Goal: Information Seeking & Learning: Check status

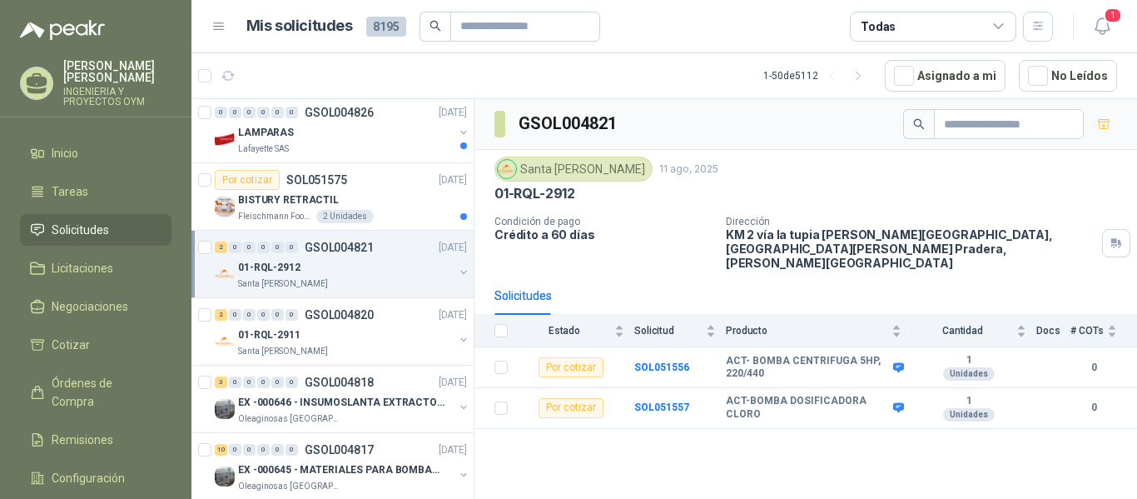
scroll to position [1223, 0]
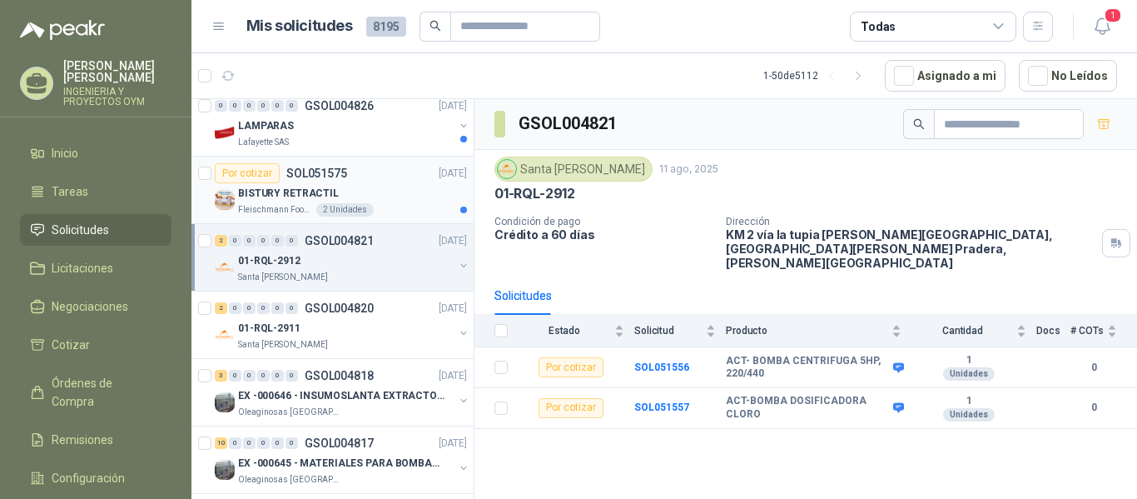
click at [371, 201] on div "BISTURY RETRACTIL" at bounding box center [352, 193] width 229 height 20
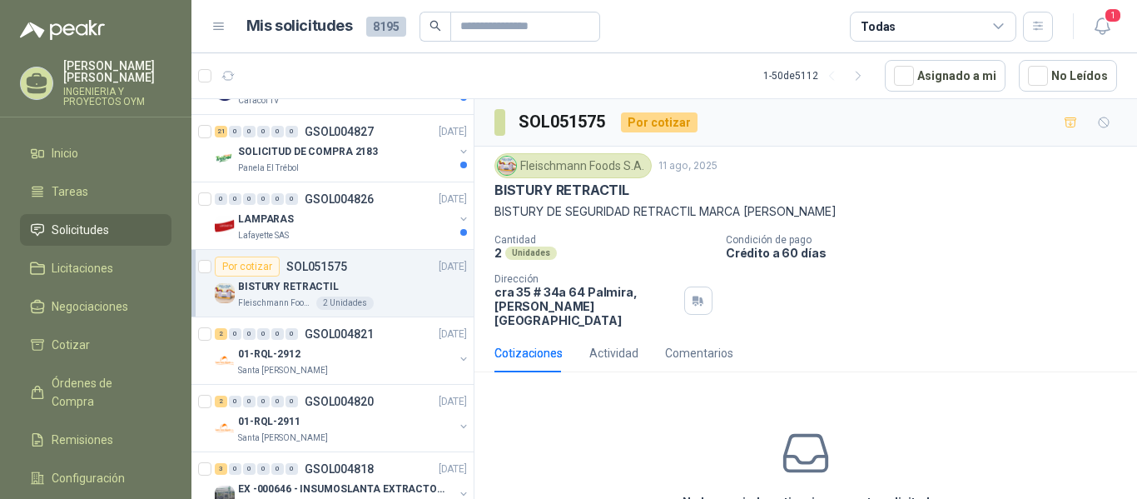
scroll to position [1116, 0]
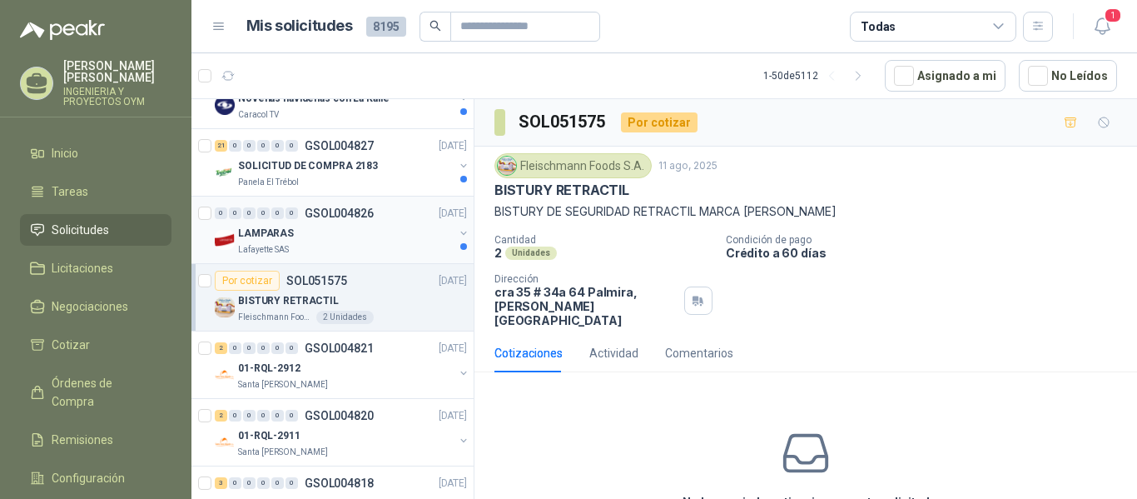
click at [383, 245] on div "Lafayette SAS" at bounding box center [346, 249] width 216 height 13
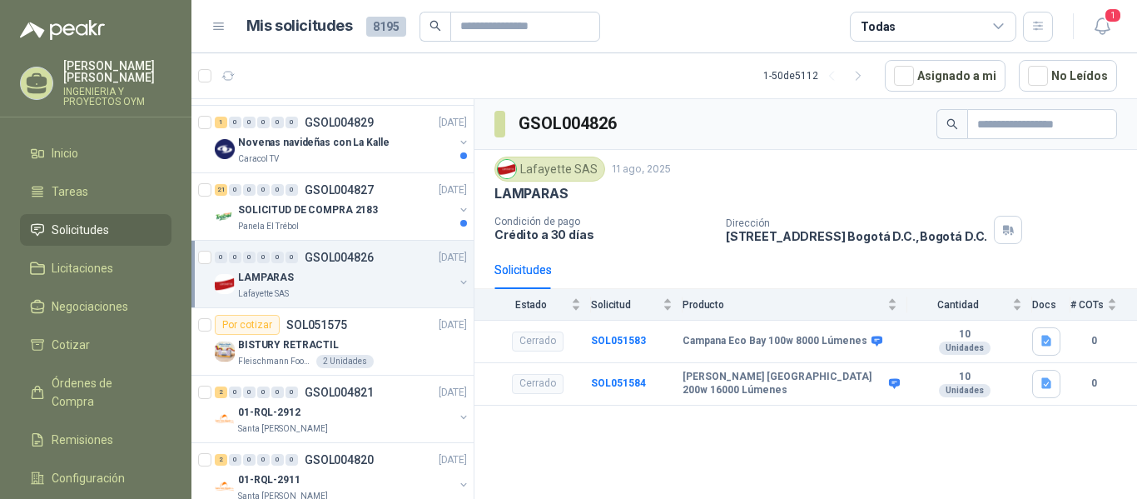
scroll to position [1051, 0]
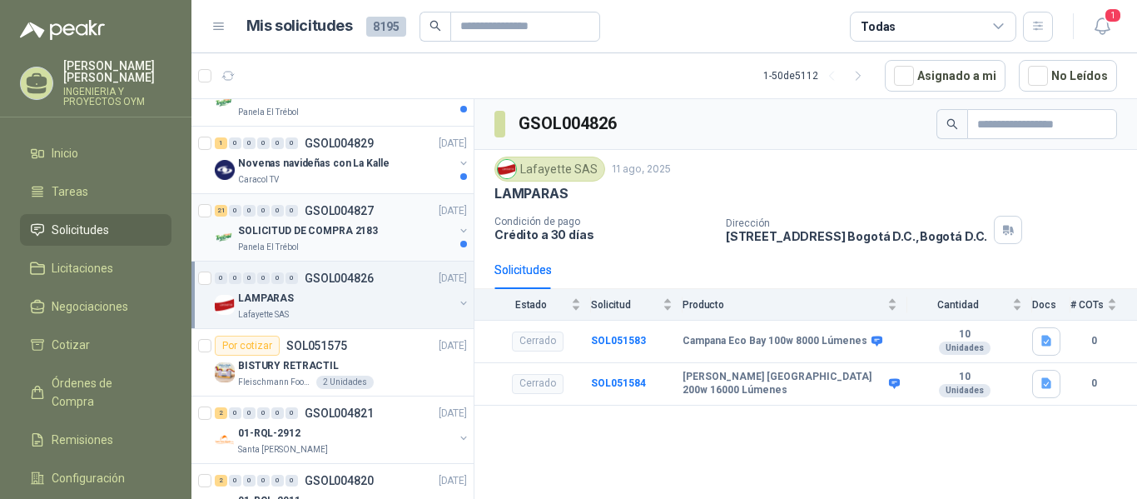
click at [398, 251] on div "Panela El Trébol" at bounding box center [346, 247] width 216 height 13
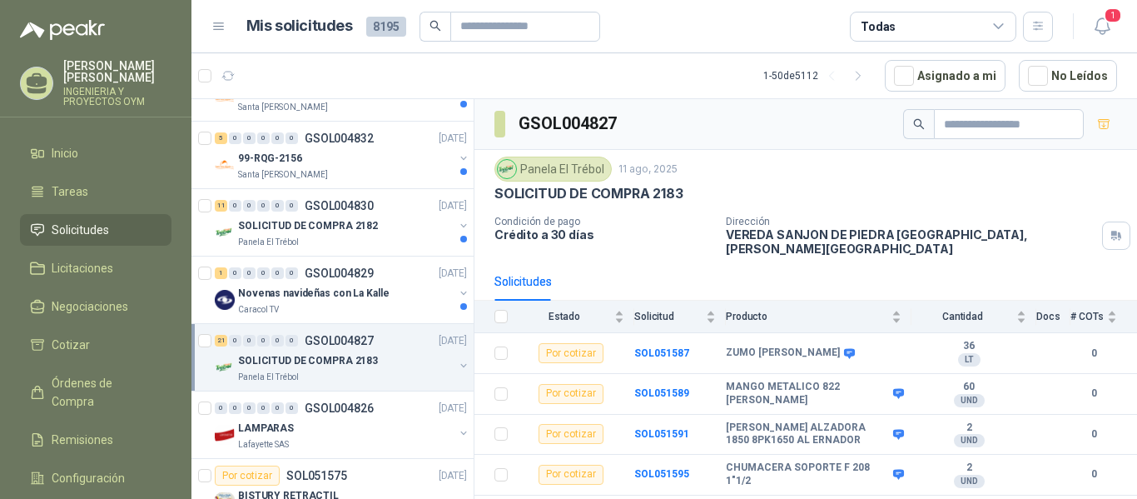
scroll to position [907, 0]
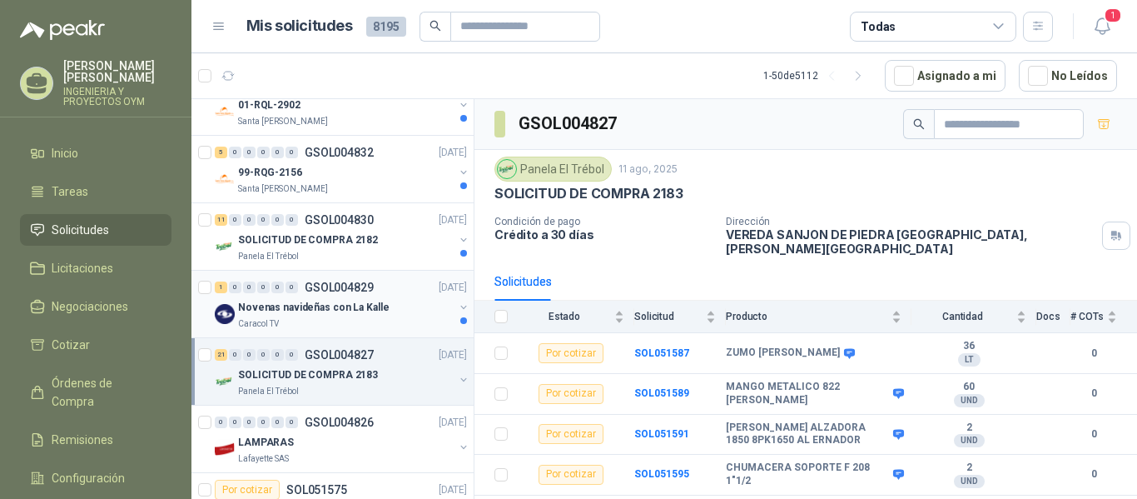
click at [361, 302] on p "Novenas navideñas con La Kalle" at bounding box center [313, 308] width 151 height 16
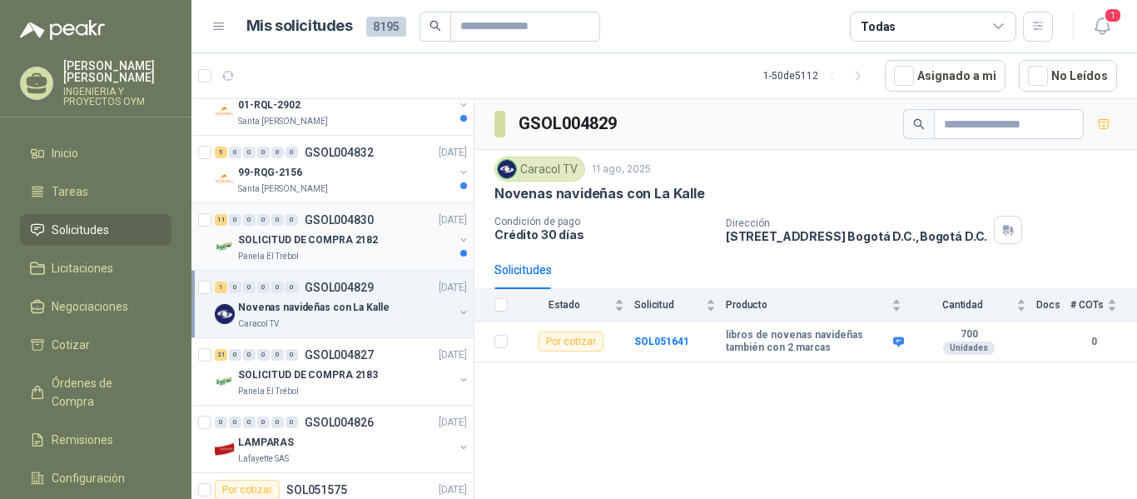
click at [384, 241] on div "SOLICITUD DE COMPRA 2182" at bounding box center [346, 240] width 216 height 20
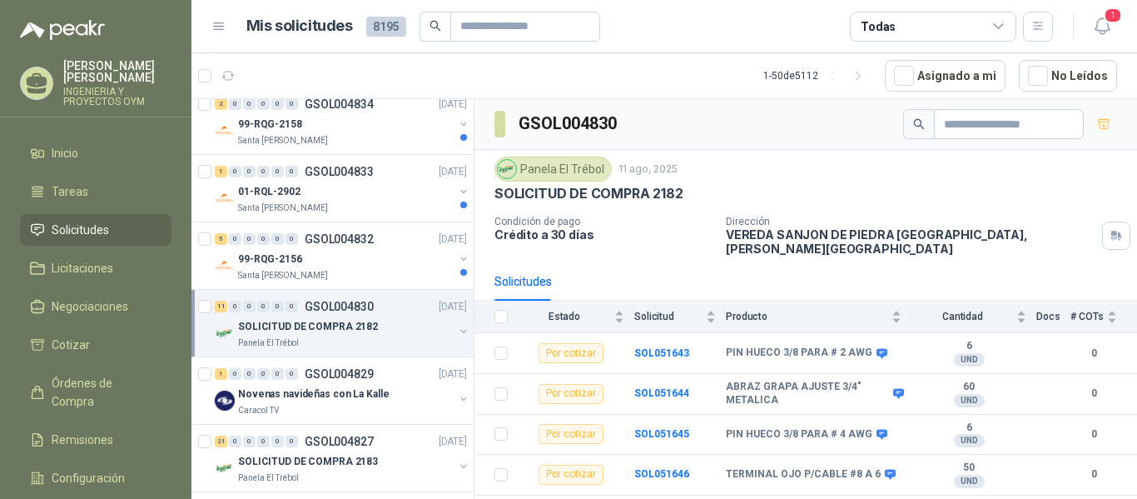
scroll to position [806, 0]
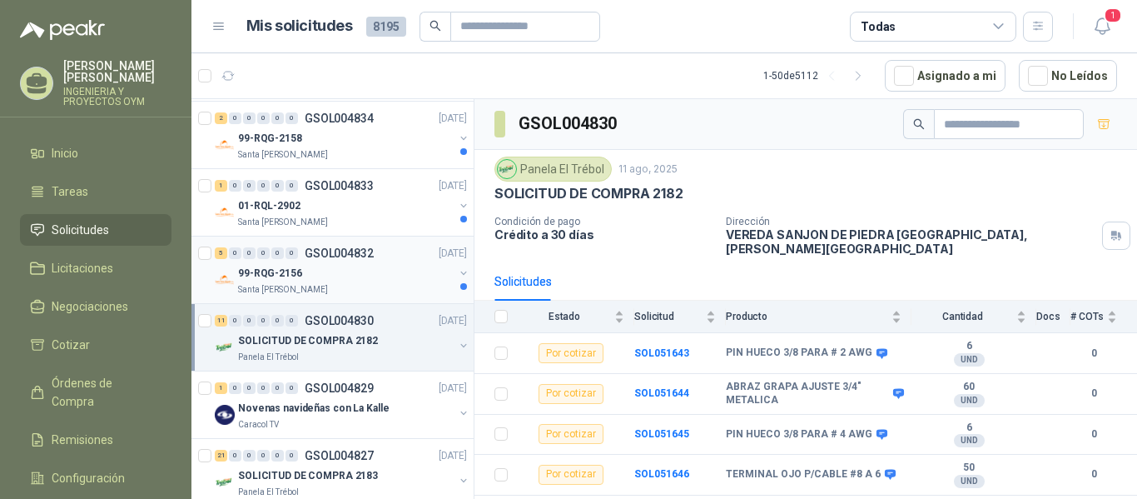
click at [375, 265] on div "99-RQG-2156" at bounding box center [346, 273] width 216 height 20
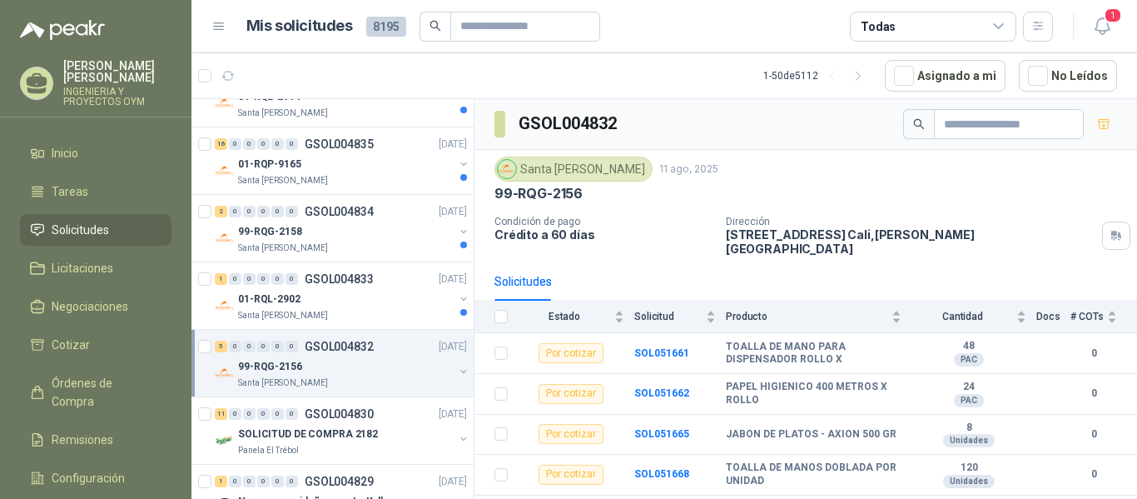
scroll to position [705, 0]
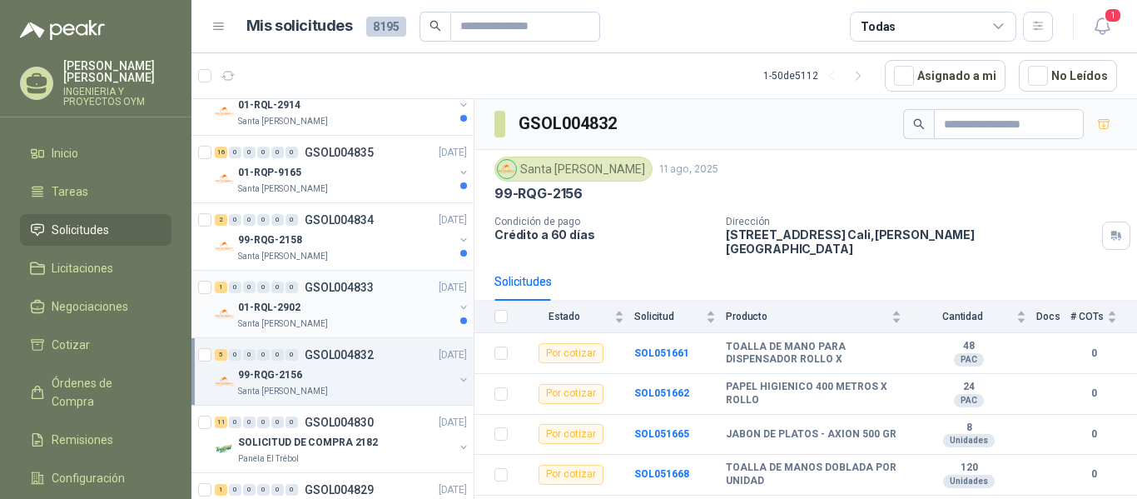
click at [363, 315] on div "01-RQL-2902" at bounding box center [346, 307] width 216 height 20
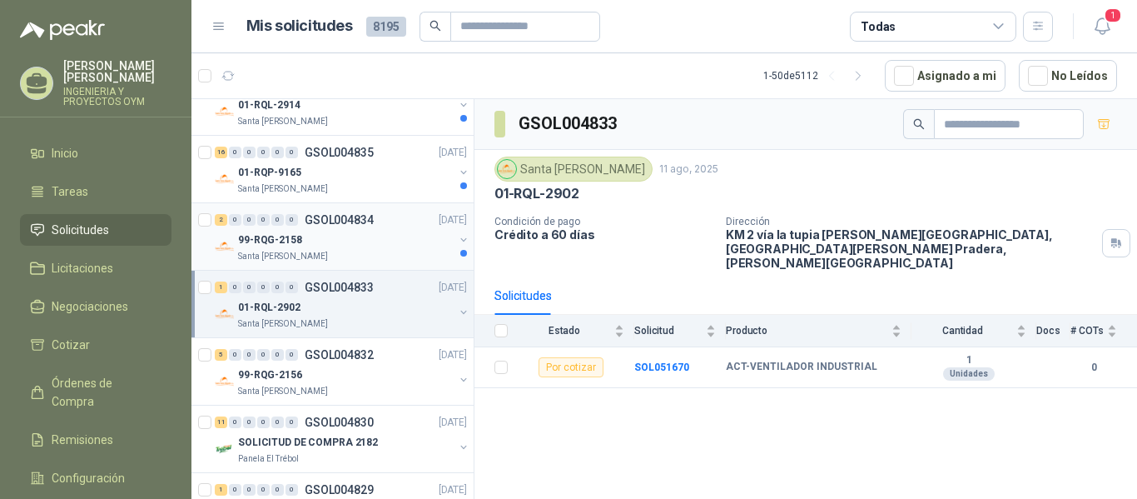
click at [375, 251] on div "Santa [PERSON_NAME]" at bounding box center [346, 256] width 216 height 13
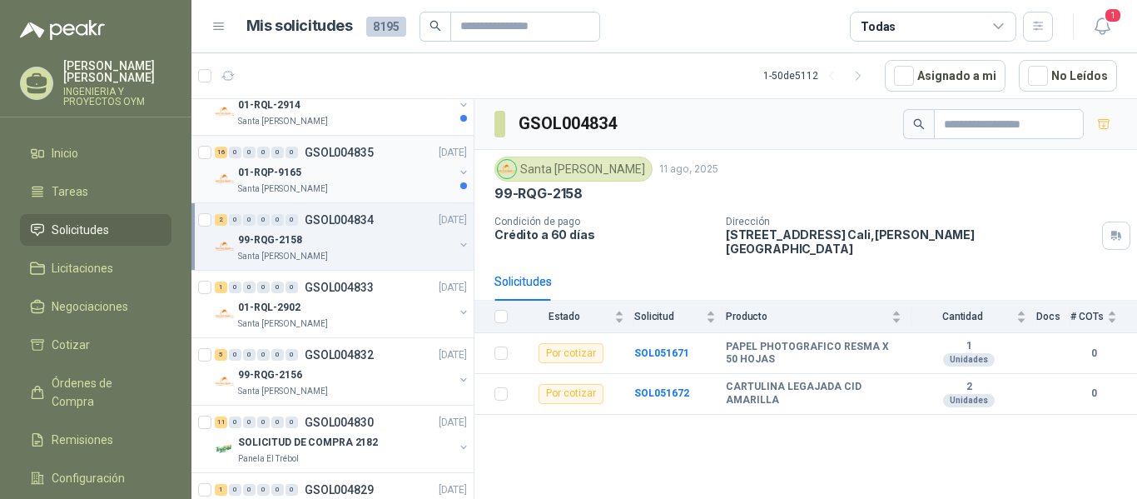
click at [390, 199] on div "16 0 0 0 0 0 GSOL004835 [DATE] 01-RQP-9165 [GEOGRAPHIC_DATA][PERSON_NAME]" at bounding box center [332, 169] width 282 height 67
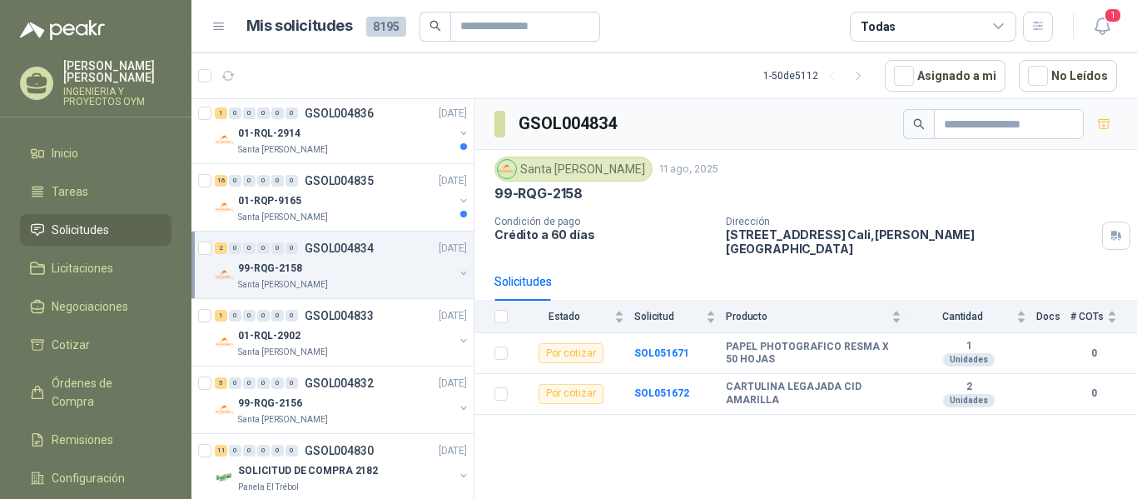
scroll to position [662, 0]
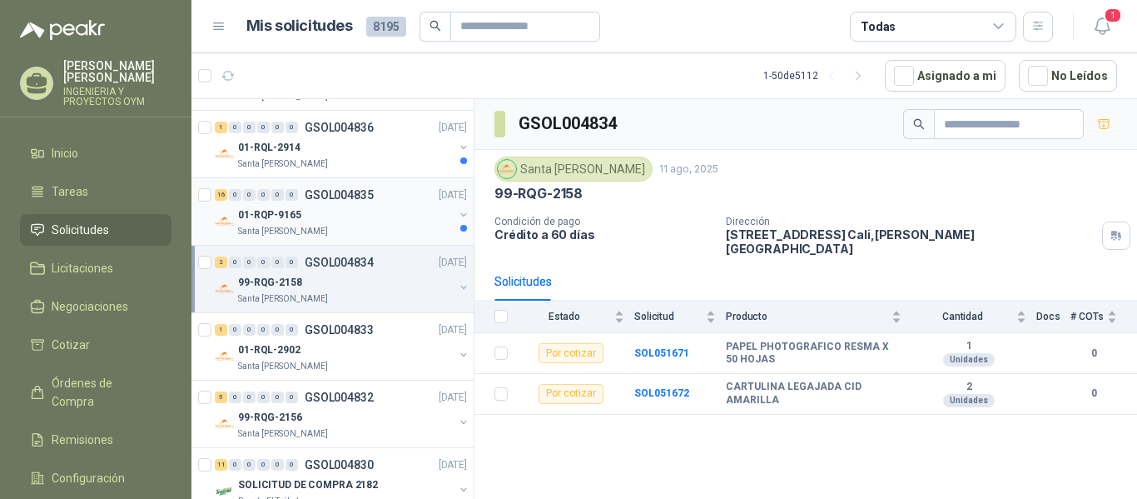
click at [380, 230] on div "Santa [PERSON_NAME]" at bounding box center [346, 231] width 216 height 13
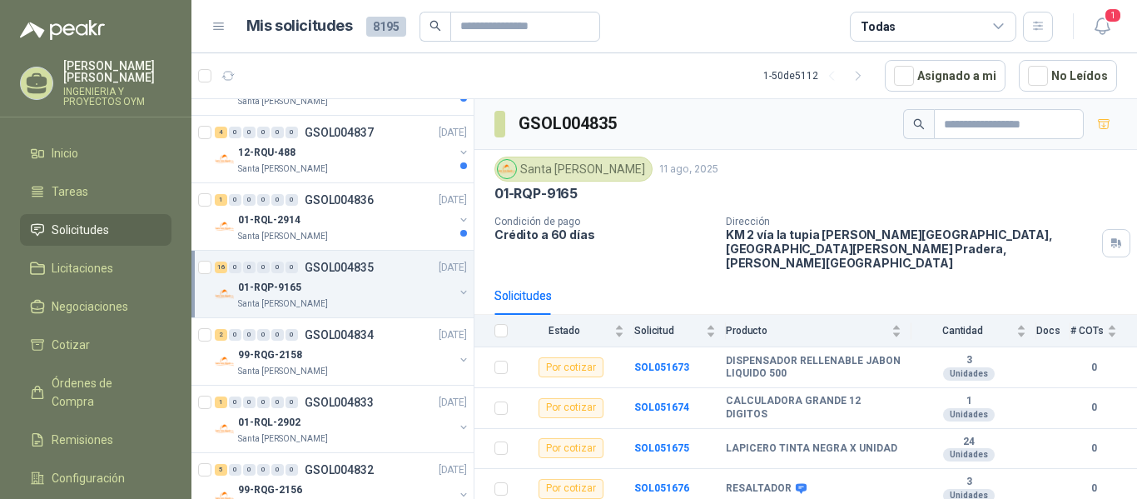
scroll to position [576, 0]
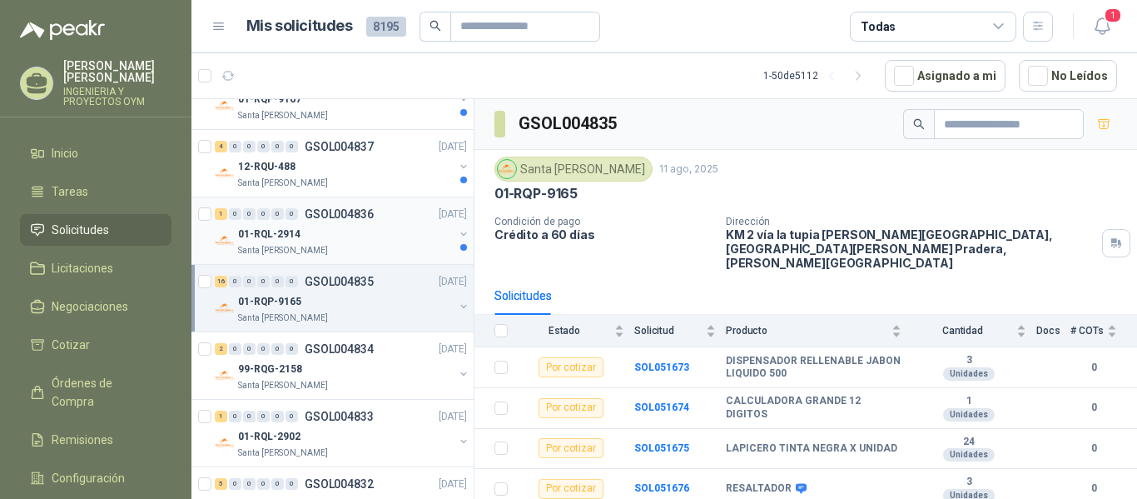
click at [407, 231] on div "01-RQL-2914" at bounding box center [346, 234] width 216 height 20
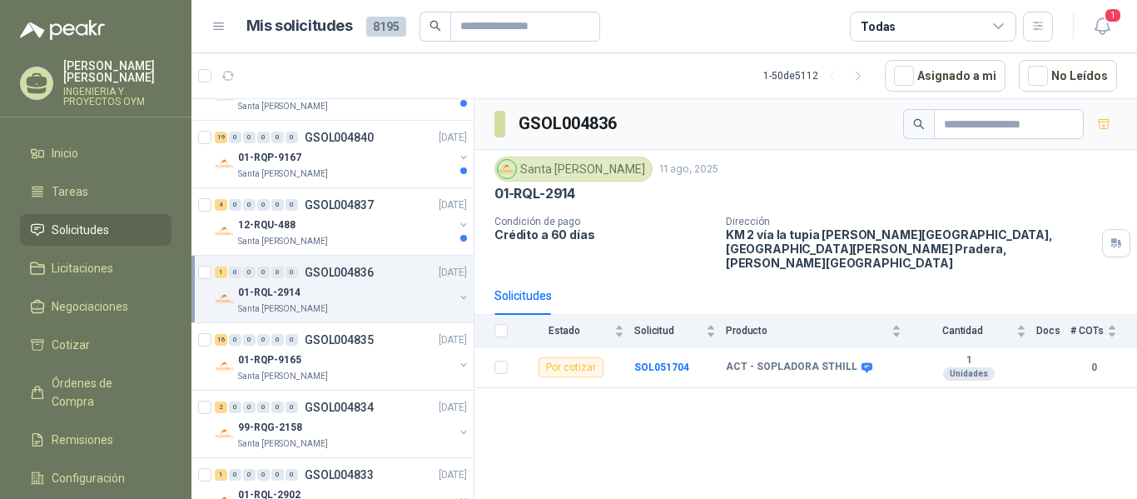
scroll to position [489, 0]
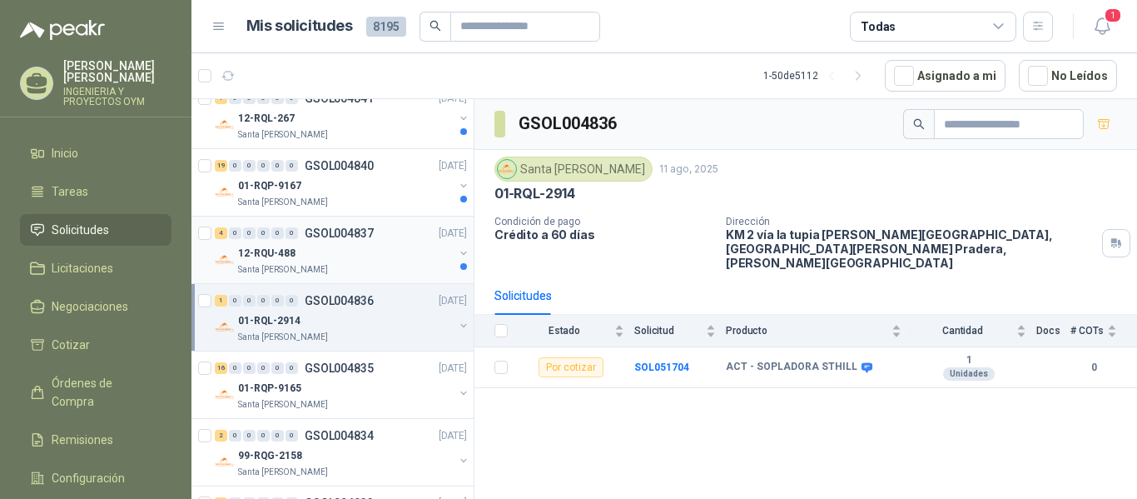
click at [352, 272] on div "Santa [PERSON_NAME]" at bounding box center [346, 269] width 216 height 13
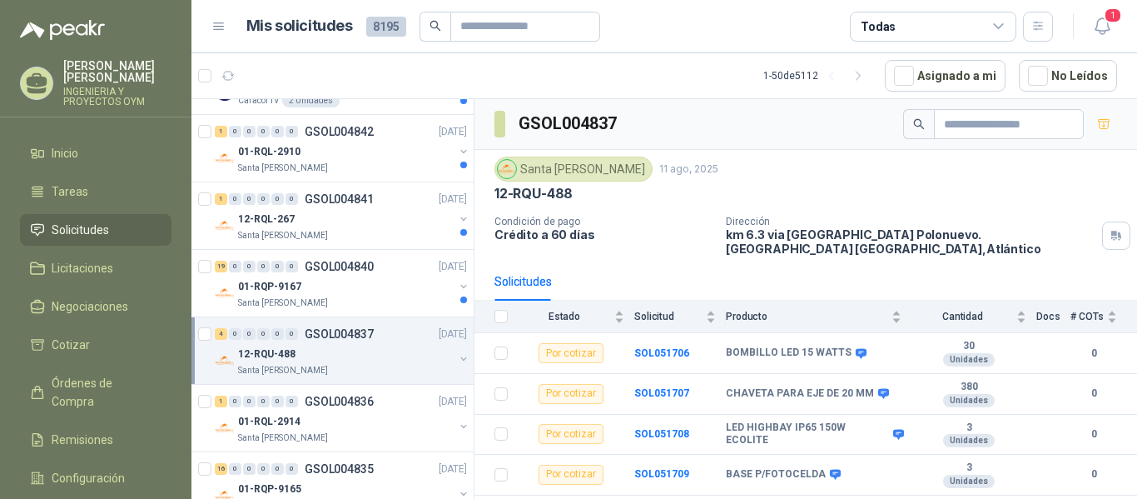
scroll to position [352, 0]
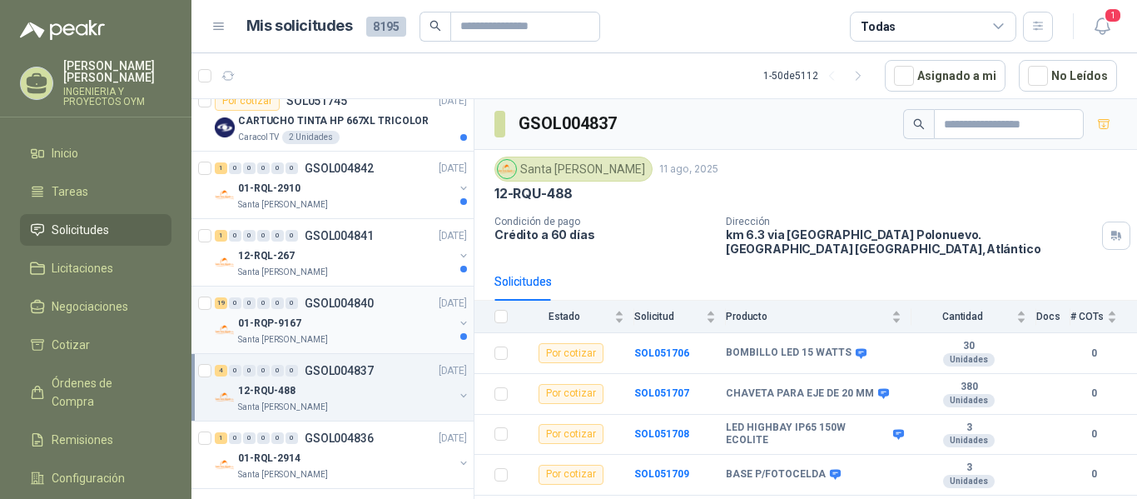
click at [347, 294] on div "19 0 0 0 0 0 GSOL004840 [DATE]" at bounding box center [342, 303] width 255 height 20
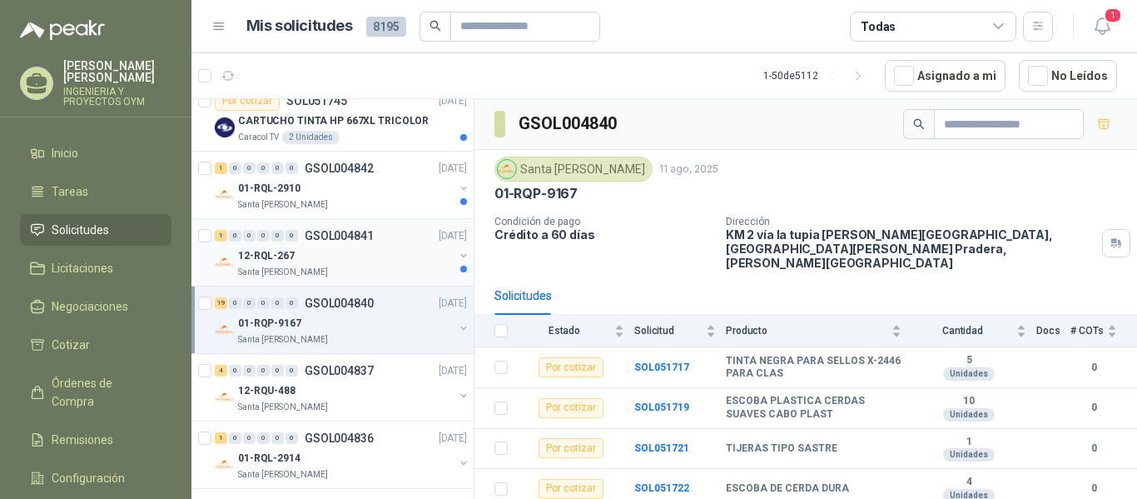
click at [367, 264] on div "12-RQL-267" at bounding box center [346, 256] width 216 height 20
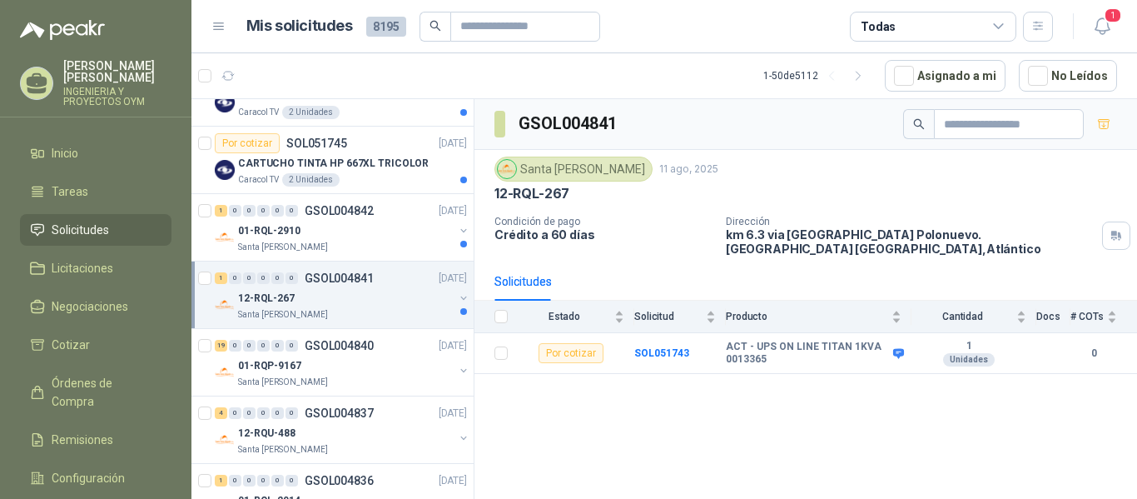
scroll to position [302, 0]
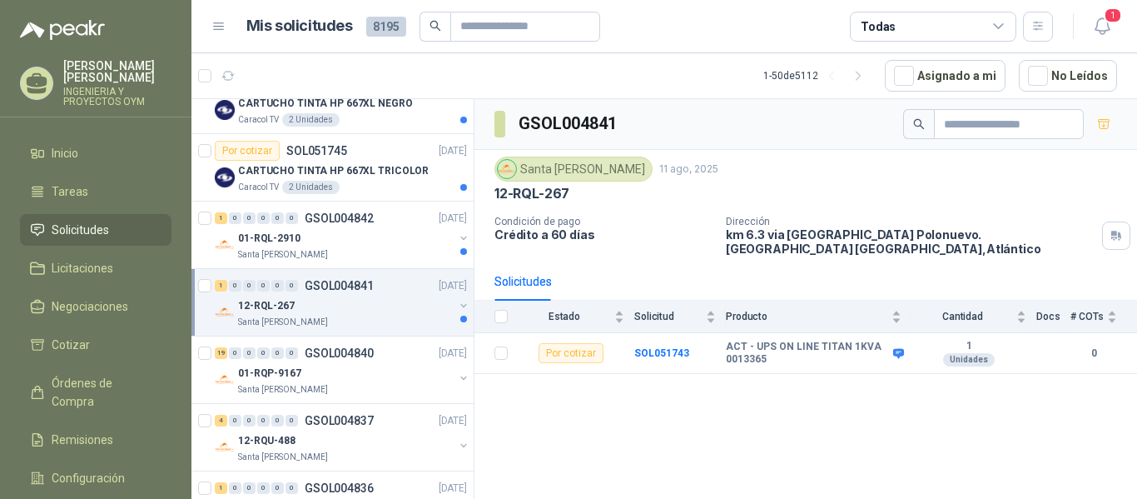
click at [355, 277] on div "1 0 0 0 0 0 GSOL004841 [DATE]" at bounding box center [342, 285] width 255 height 20
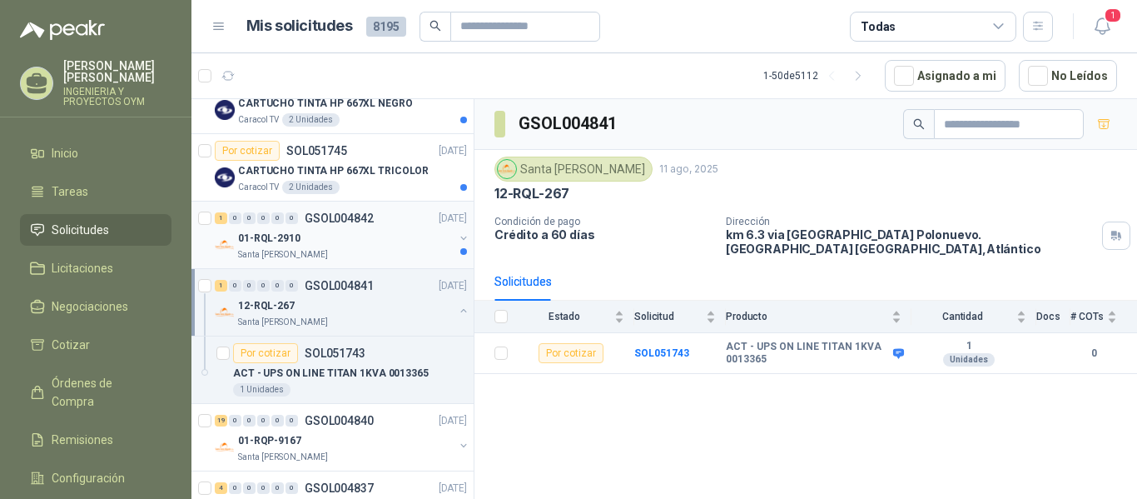
click at [359, 264] on div "1 0 0 0 0 0 GSOL004842 [DATE] 01-RQL-2910 [GEOGRAPHIC_DATA][PERSON_NAME]" at bounding box center [332, 234] width 282 height 67
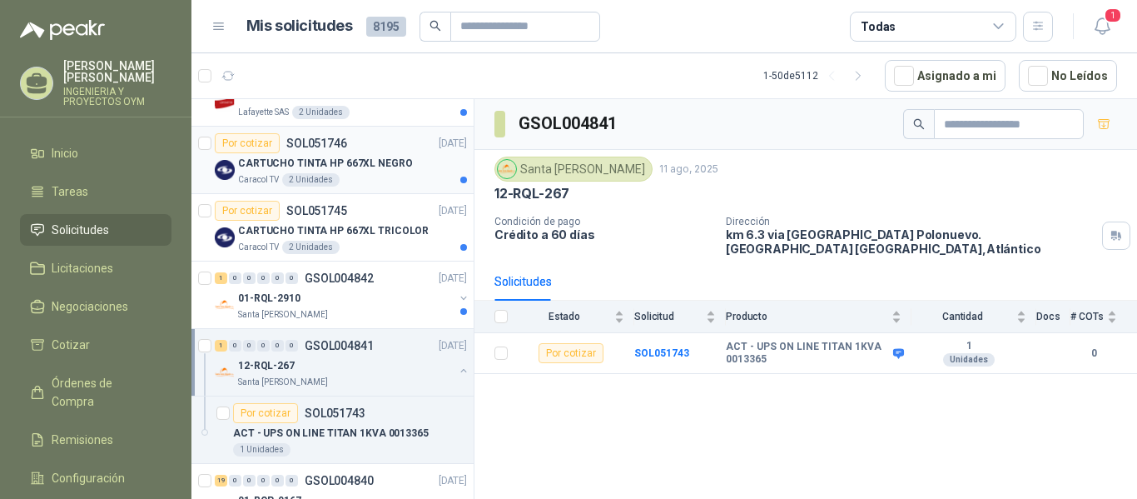
scroll to position [228, 0]
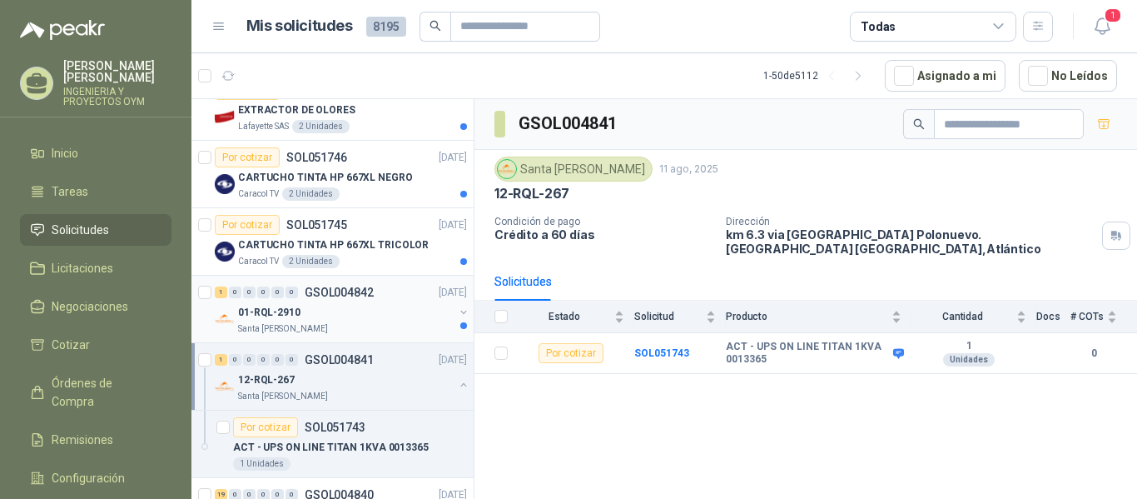
click at [363, 329] on div "Santa [PERSON_NAME]" at bounding box center [346, 328] width 216 height 13
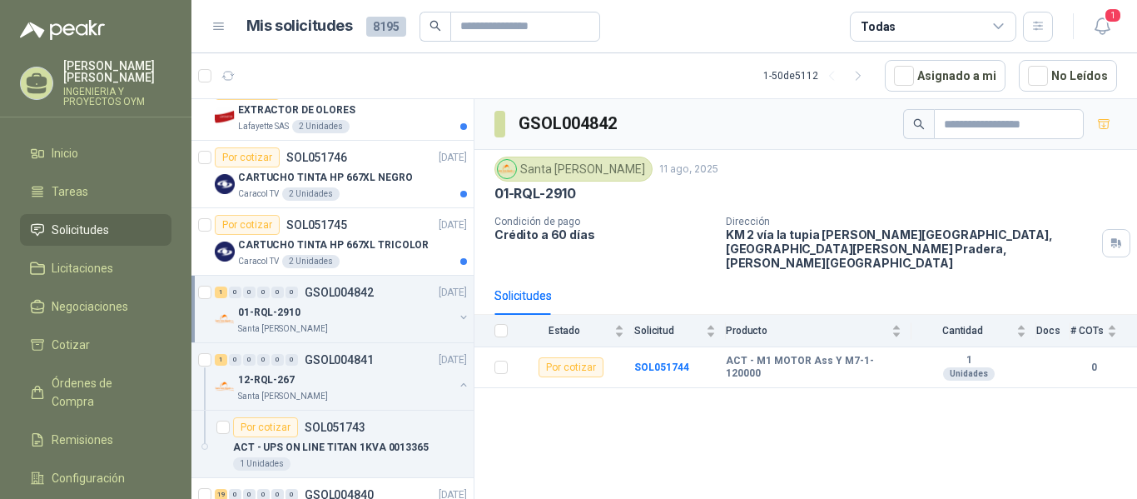
click at [356, 317] on div "01-RQL-2910" at bounding box center [346, 312] width 216 height 20
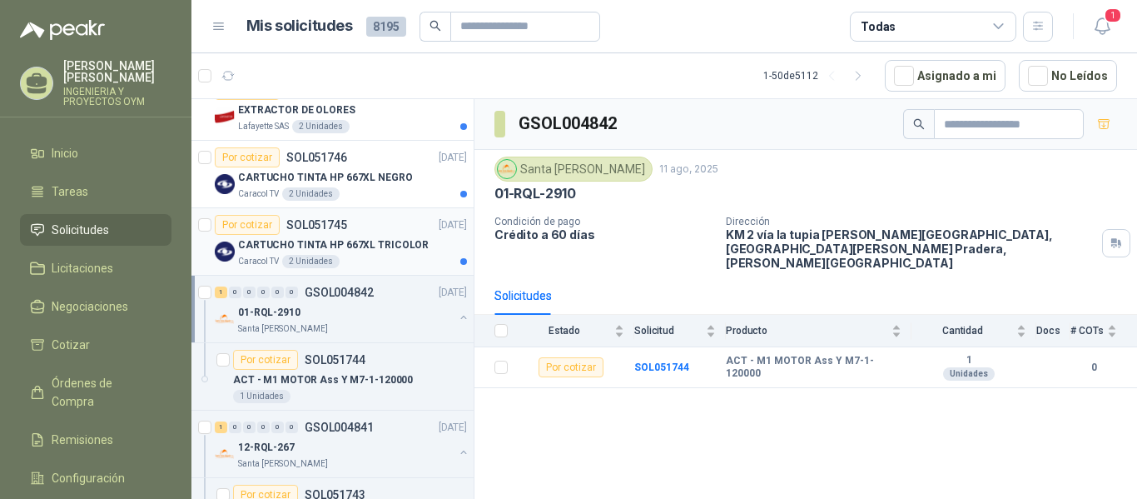
click at [363, 241] on p "CARTUCHO TINTA HP 667XL TRICOLOR" at bounding box center [333, 245] width 191 height 16
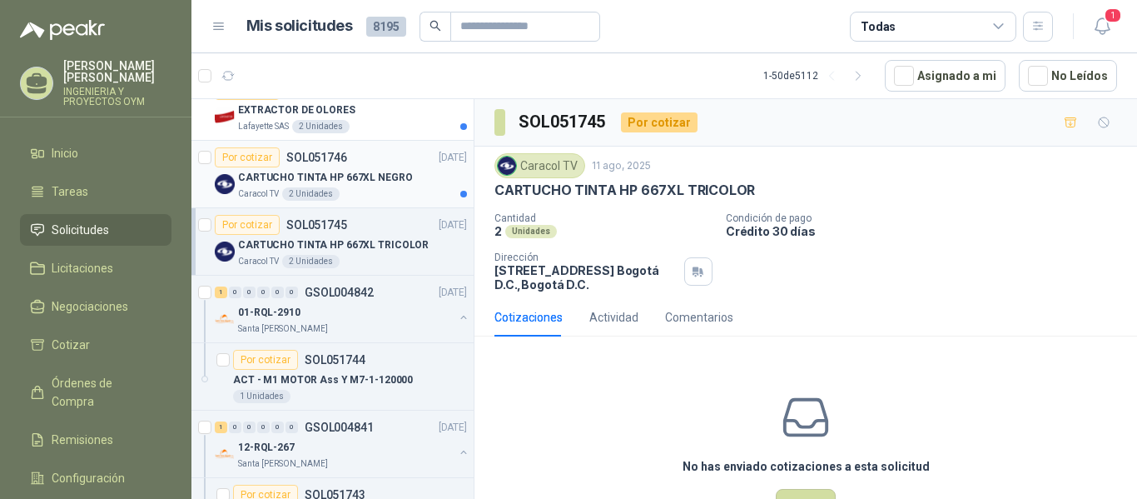
scroll to position [238, 0]
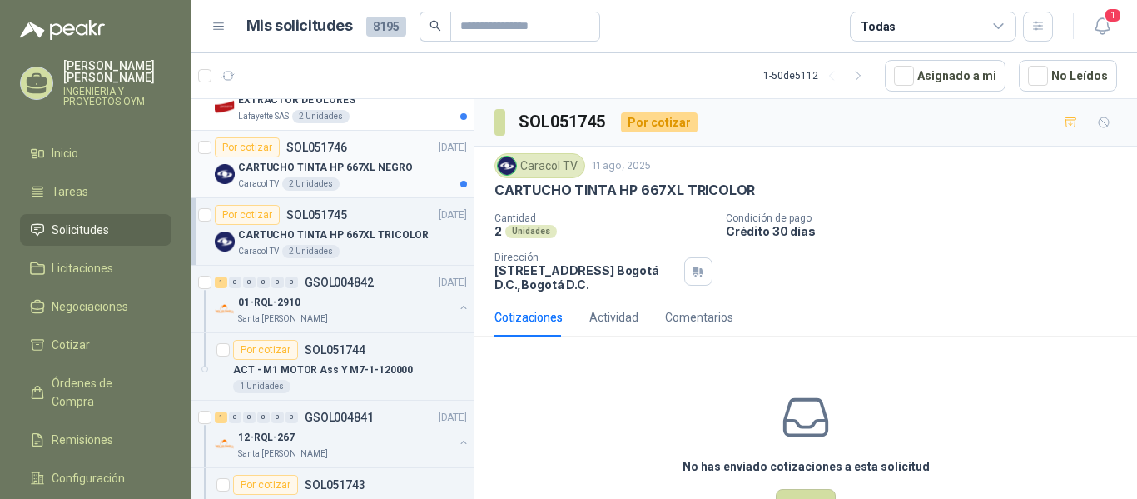
click at [372, 191] on article "Por cotizar SOL051746 [DATE] CARTUCHO TINTA HP 667XL NEGRO Caracol TV 2 Unidad…" at bounding box center [332, 164] width 282 height 67
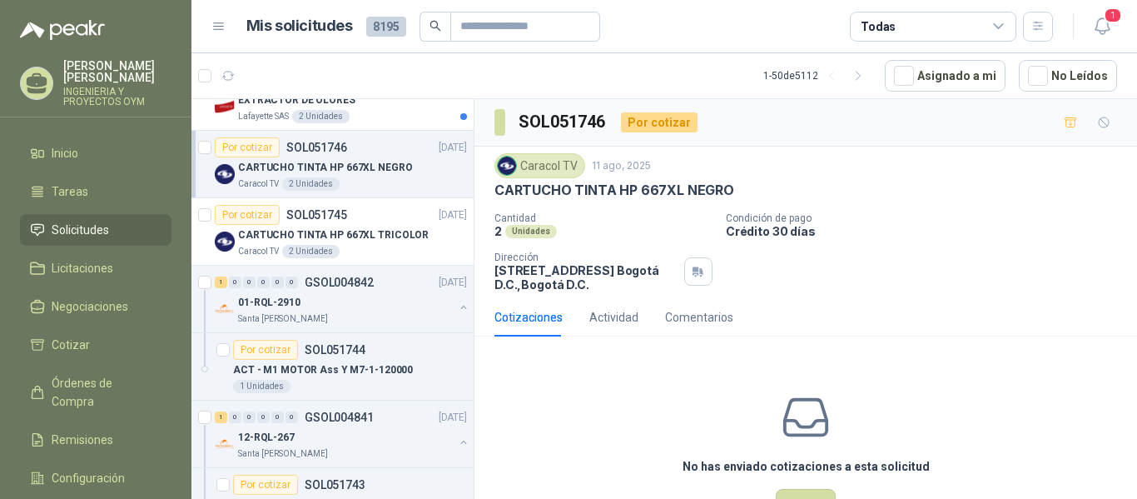
scroll to position [15, 0]
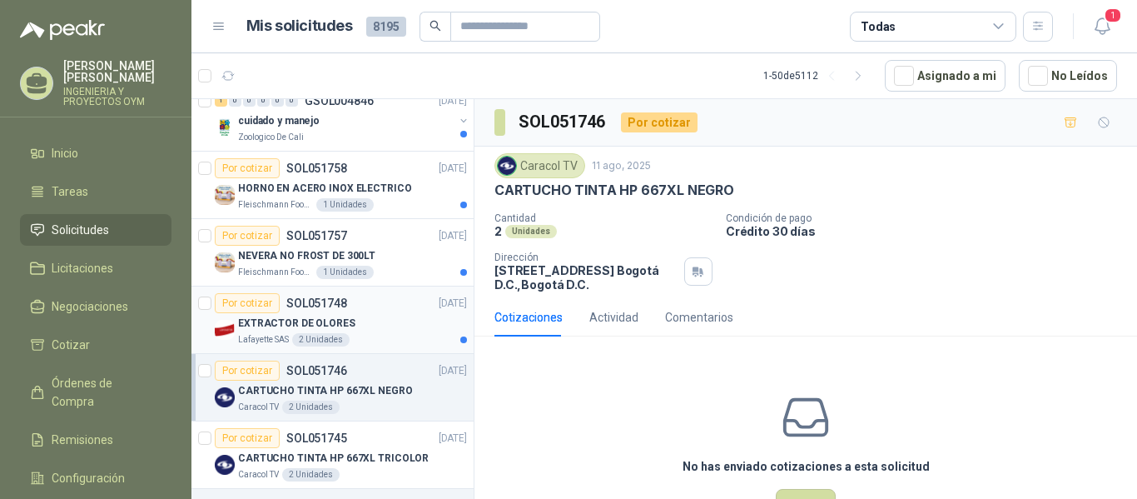
click at [341, 338] on div "2 Unidades" at bounding box center [320, 339] width 57 height 13
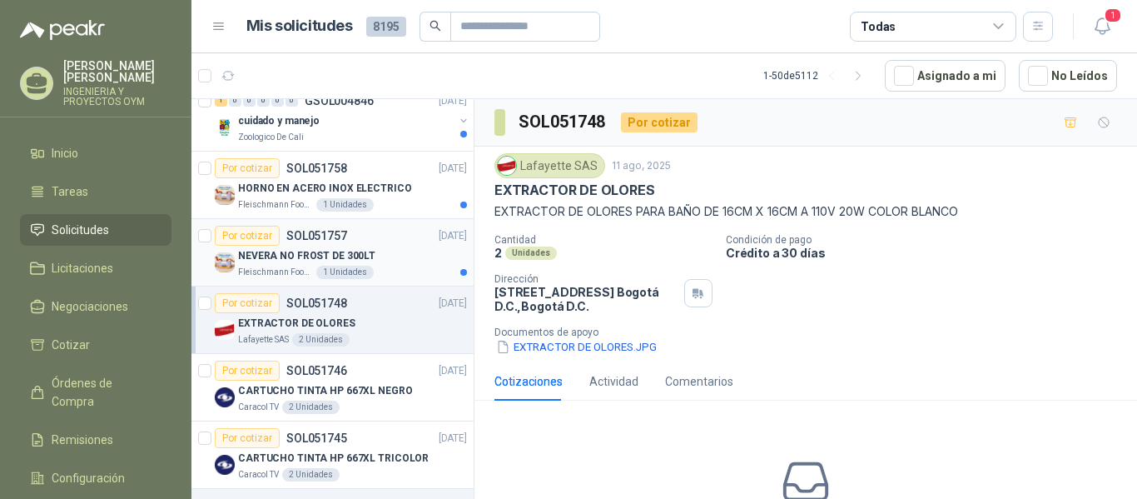
click at [356, 253] on p "NEVERA NO FROST DE 300LT" at bounding box center [306, 256] width 137 height 16
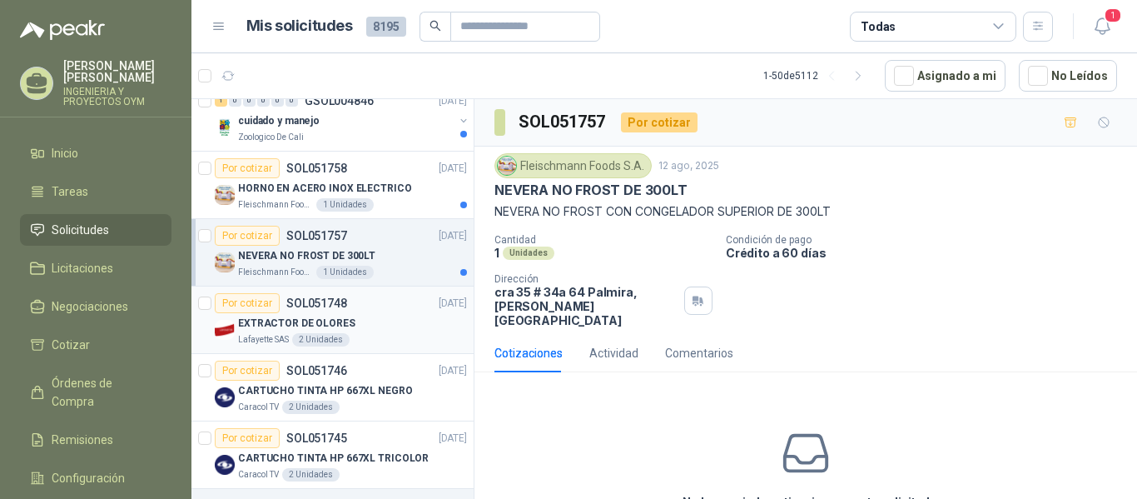
click at [354, 299] on div "Por cotizar SOL051748 [DATE]" at bounding box center [341, 303] width 252 height 20
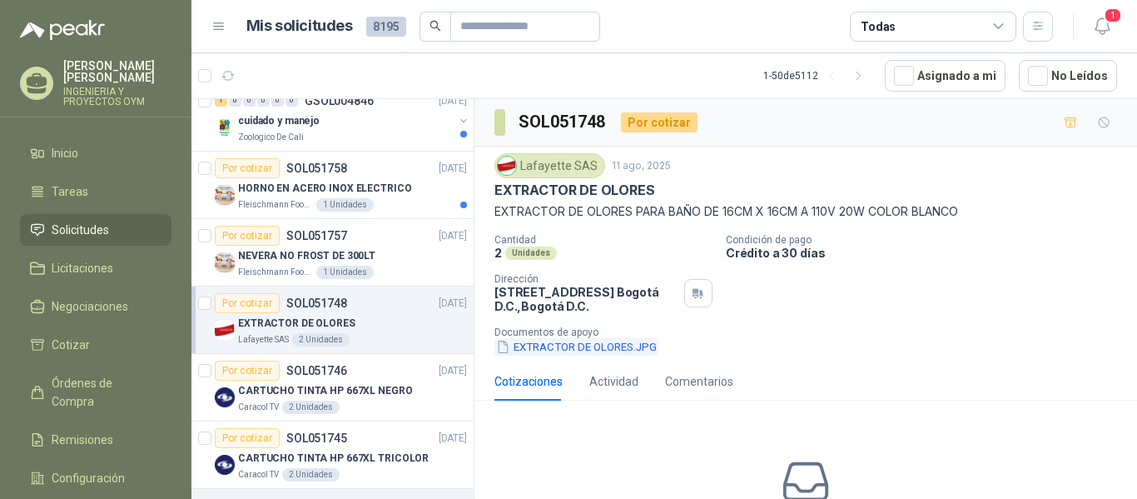
click at [560, 340] on button "EXTRACTOR DE OLORES.JPG" at bounding box center [576, 346] width 164 height 17
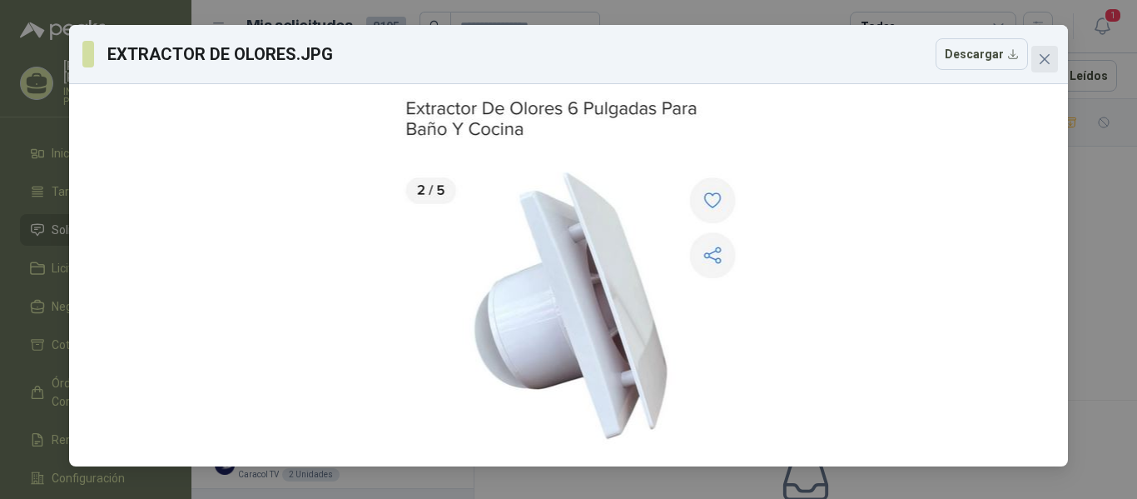
click at [1054, 63] on span "Close" at bounding box center [1044, 58] width 27 height 13
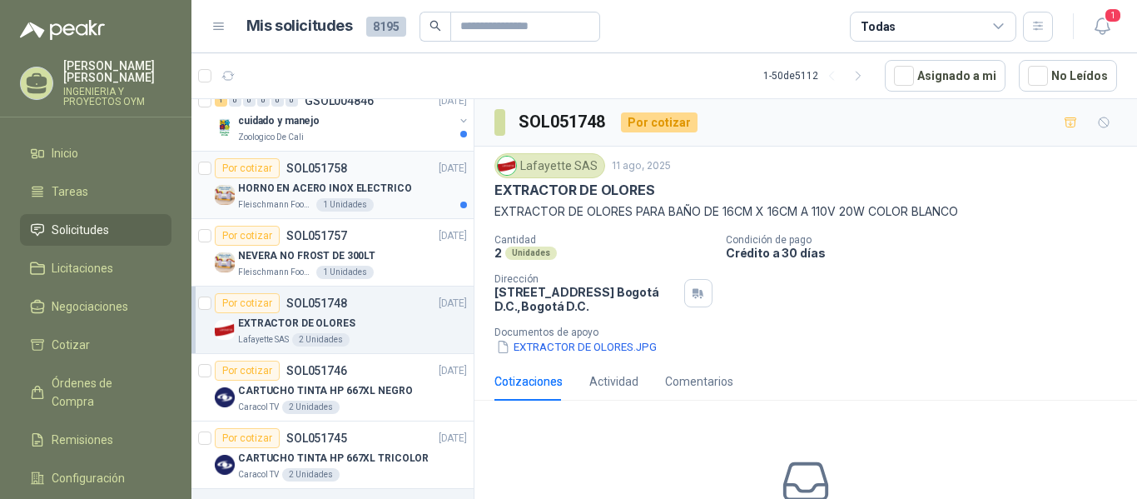
click at [378, 203] on div "[PERSON_NAME] Foods S.A. 1 Unidades" at bounding box center [352, 204] width 229 height 13
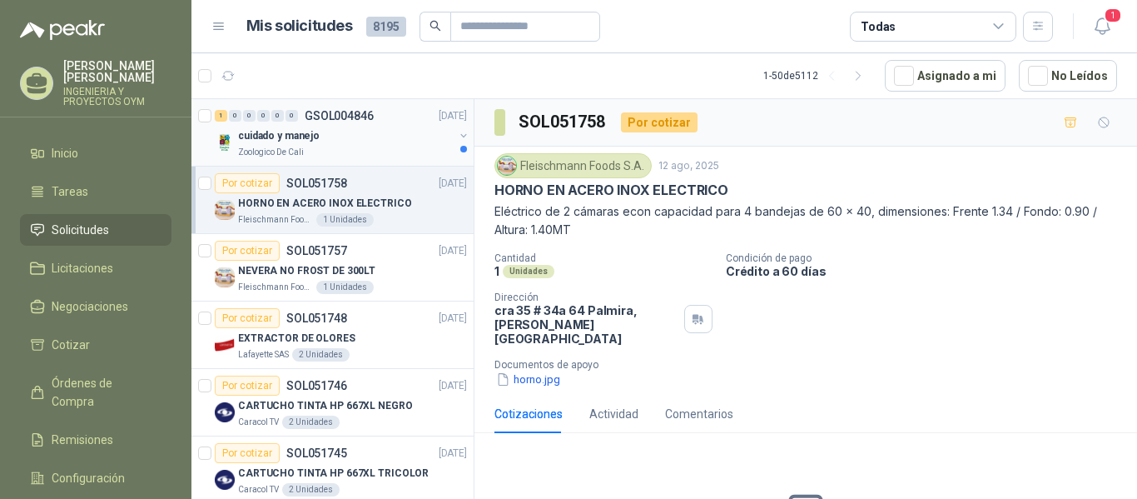
click at [383, 143] on div "cuidado y manejo" at bounding box center [346, 136] width 216 height 20
